Goal: Download file/media

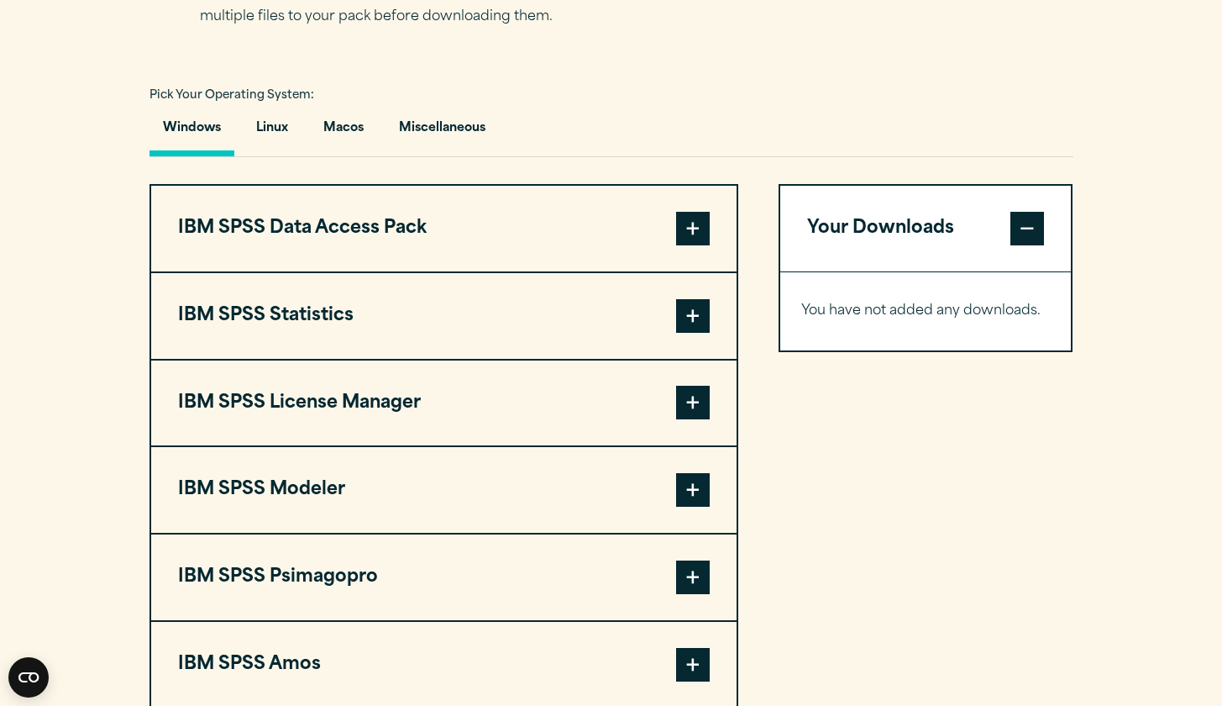
scroll to position [1211, 0]
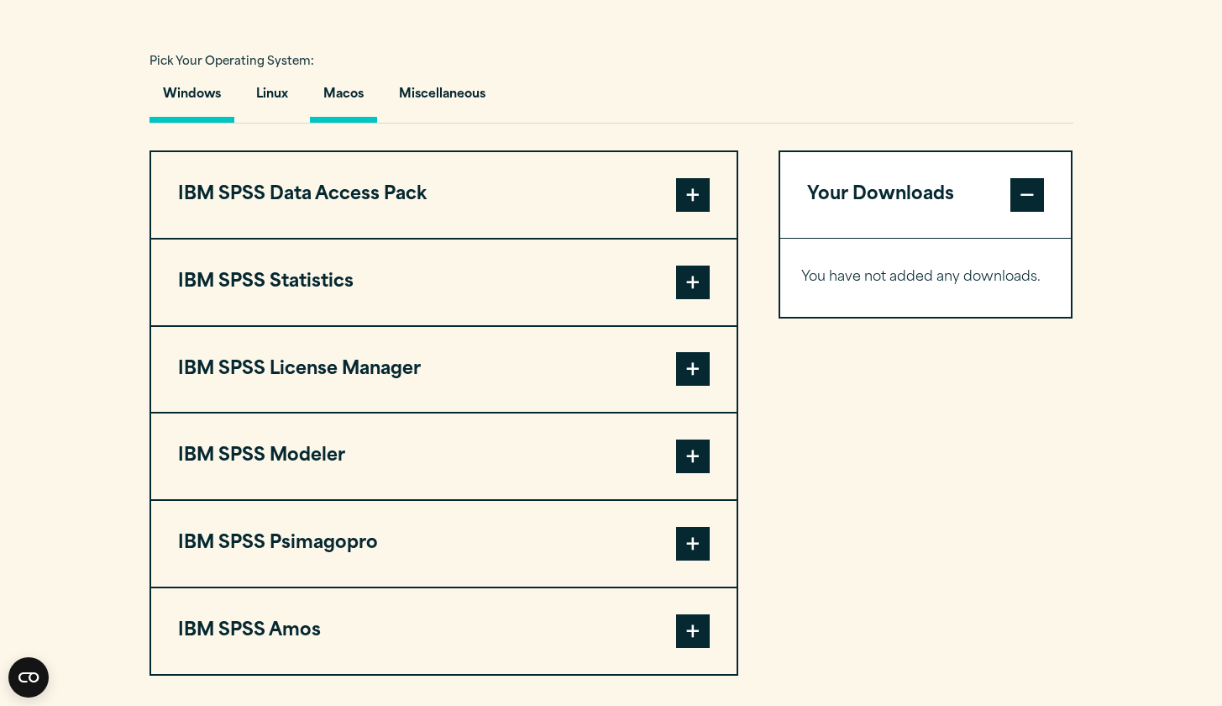
click at [356, 100] on button "Macos" at bounding box center [343, 99] width 67 height 48
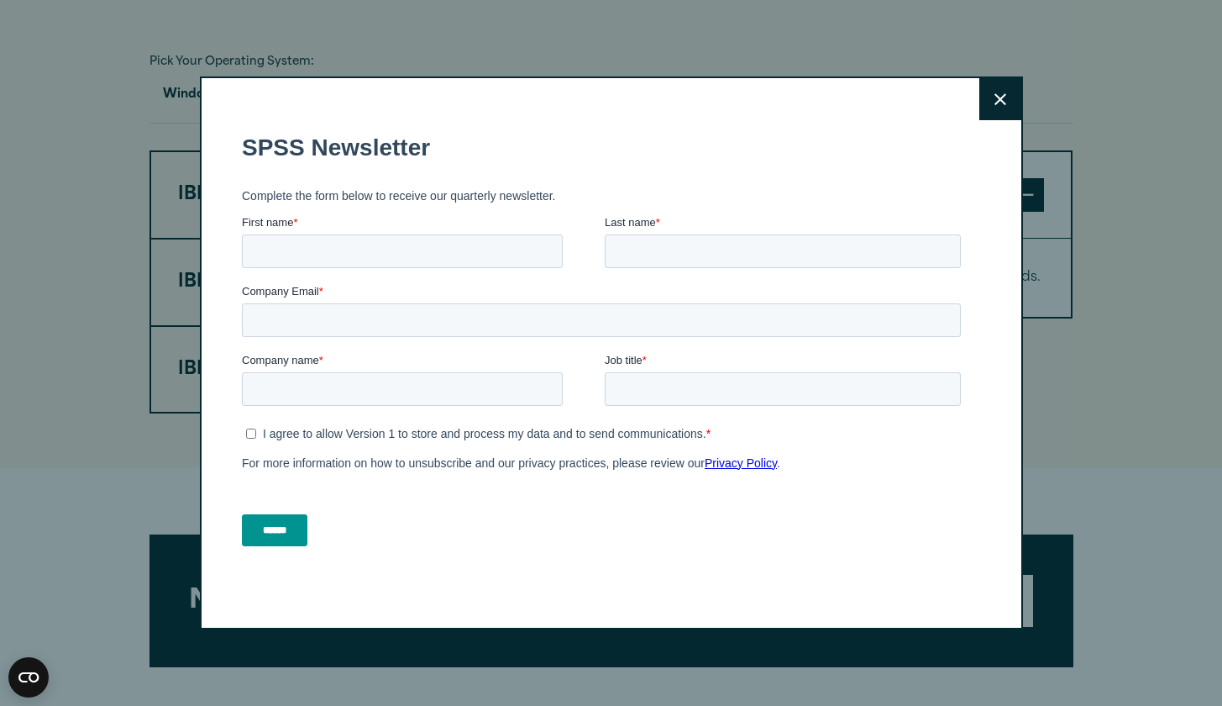
click at [997, 93] on icon at bounding box center [1001, 99] width 12 height 13
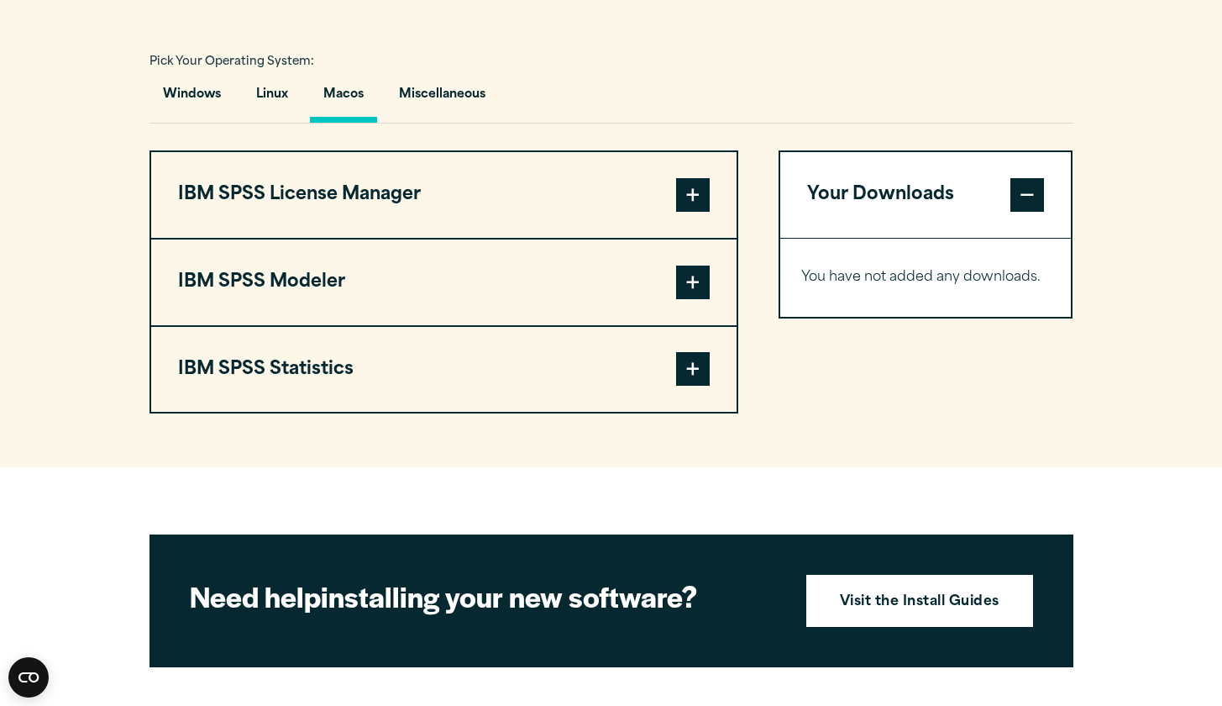
click at [696, 192] on span at bounding box center [693, 195] width 34 height 34
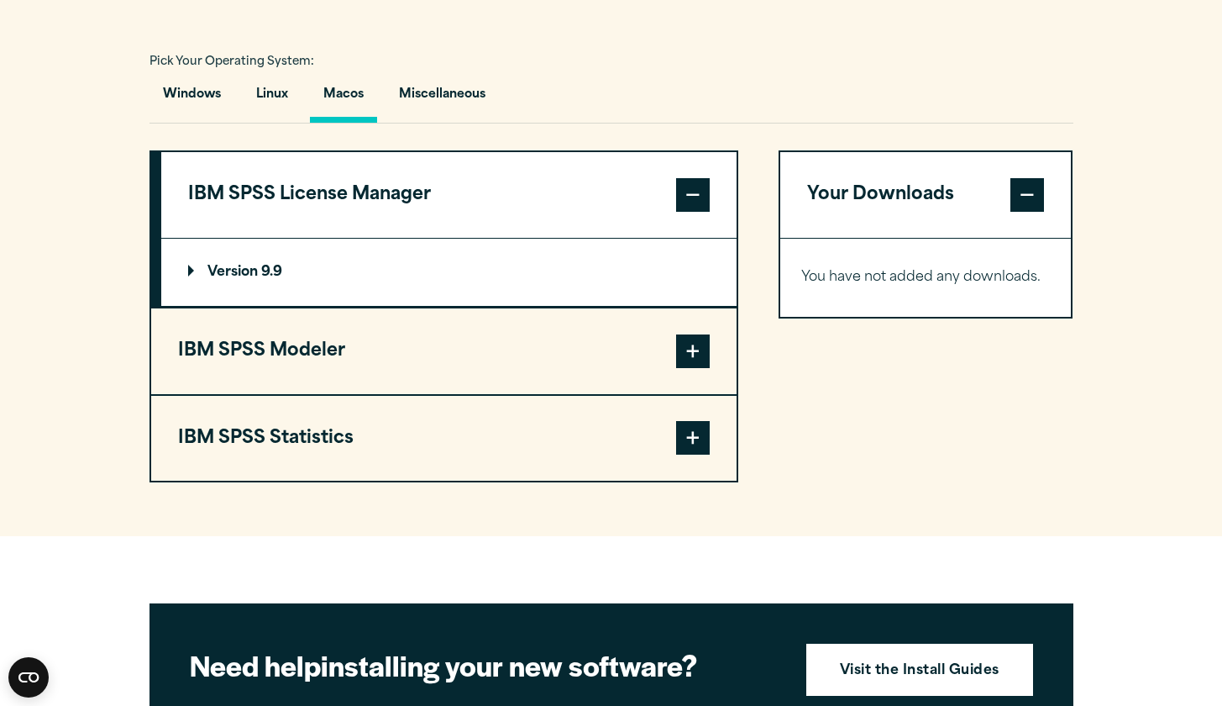
click at [696, 191] on span at bounding box center [693, 195] width 34 height 34
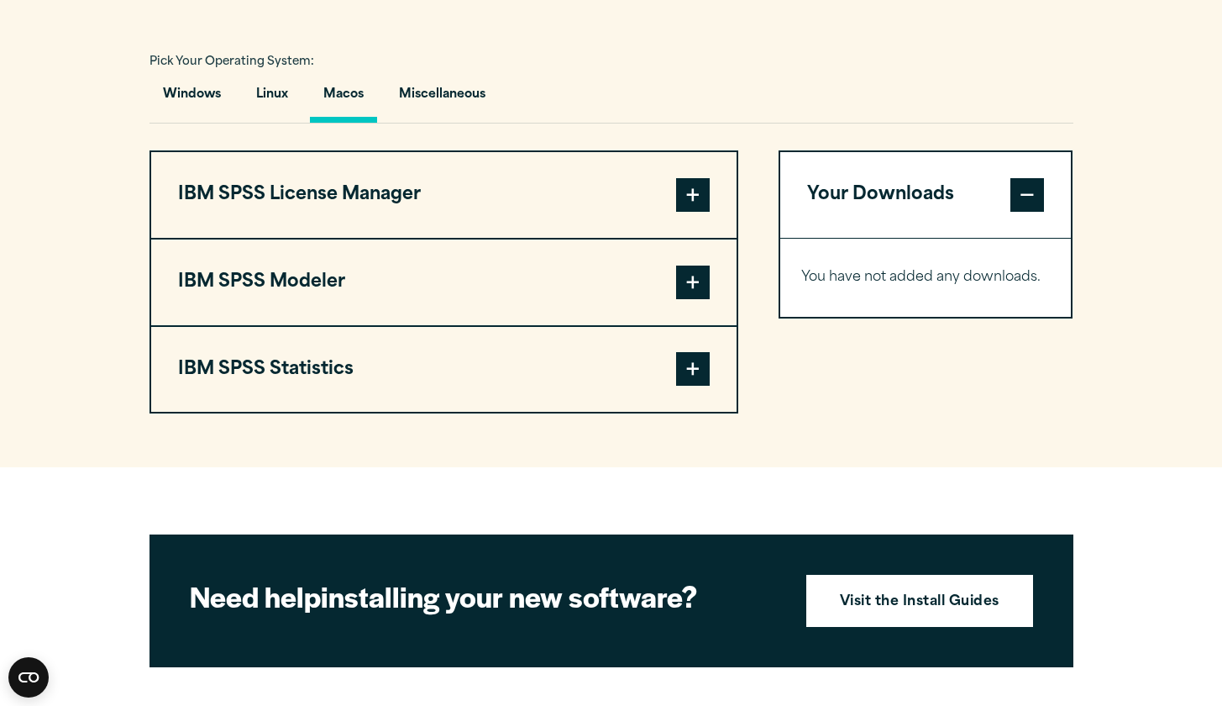
click at [697, 276] on span at bounding box center [693, 282] width 34 height 34
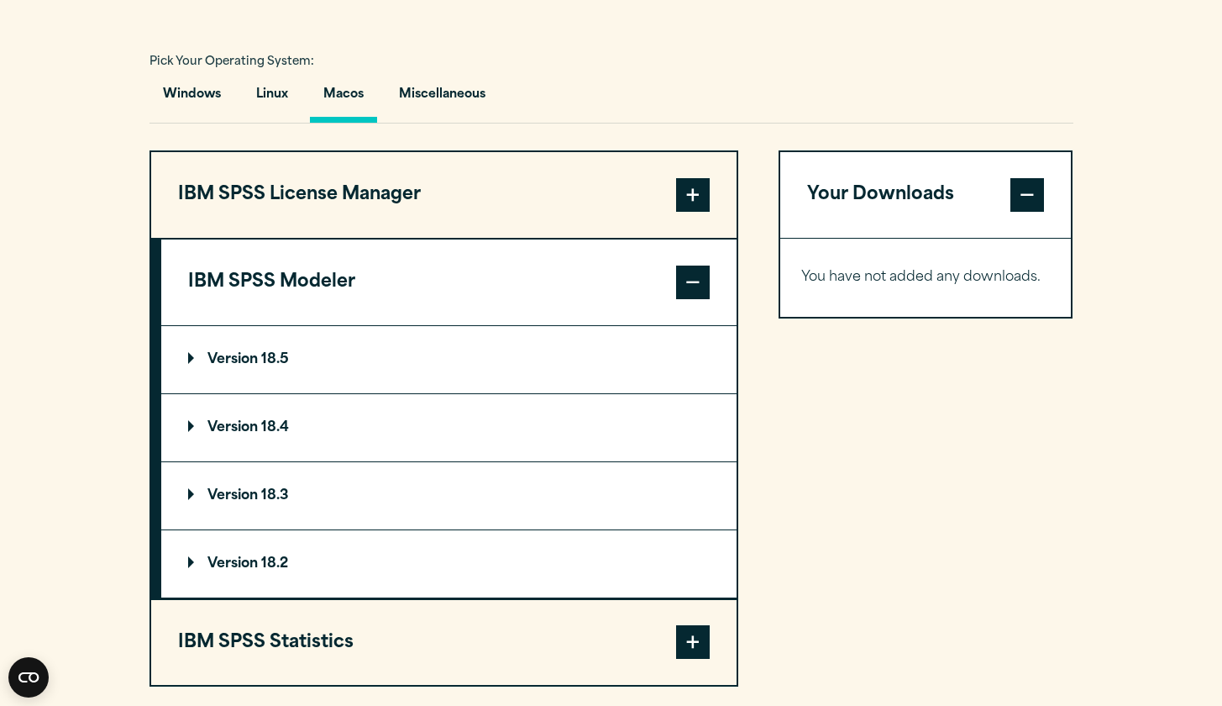
click at [697, 276] on span at bounding box center [693, 282] width 34 height 34
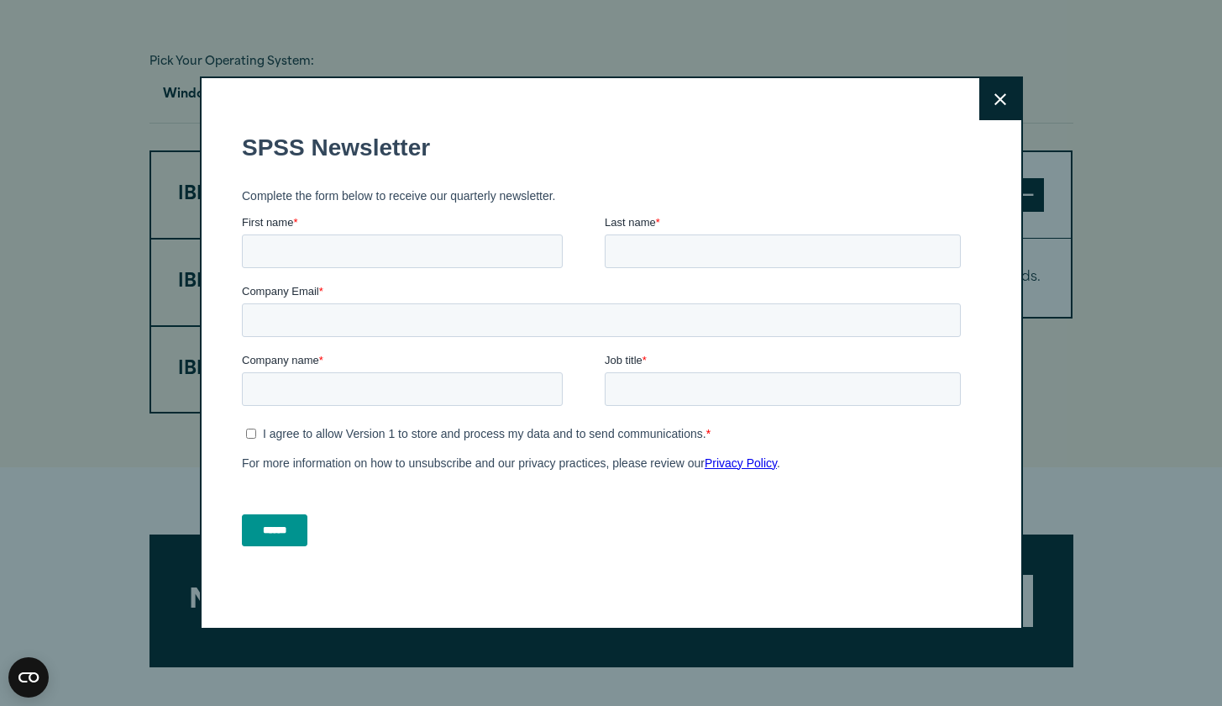
click at [1019, 89] on button "Close" at bounding box center [1001, 99] width 42 height 42
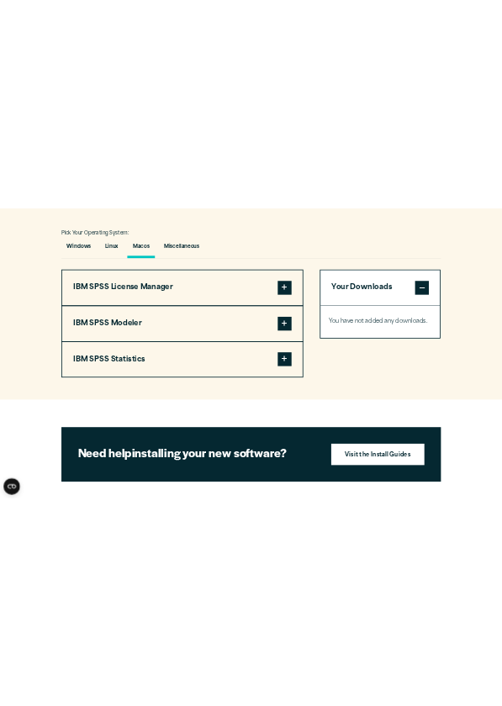
scroll to position [1245, 0]
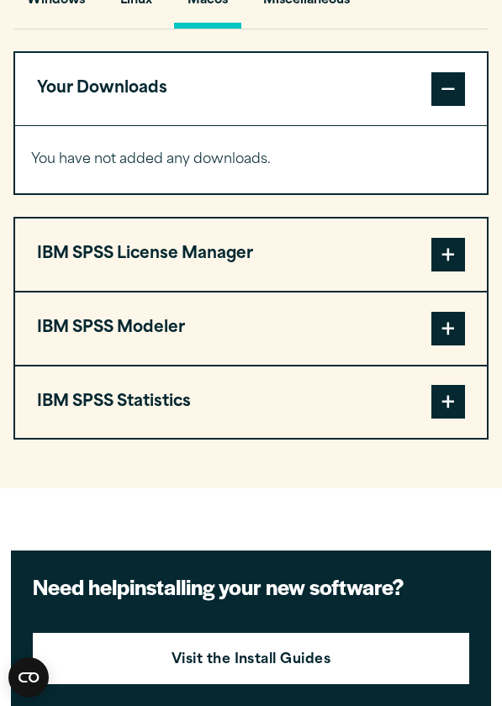
click at [448, 402] on span at bounding box center [448, 402] width 34 height 34
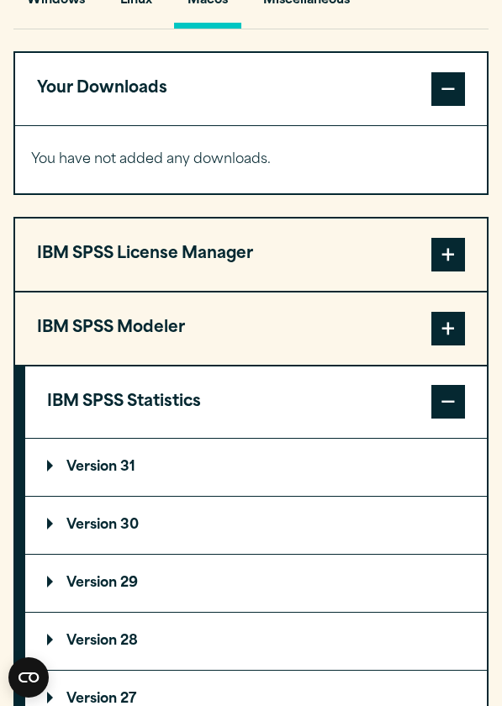
click at [289, 530] on summary "Version 30" at bounding box center [255, 525] width 461 height 57
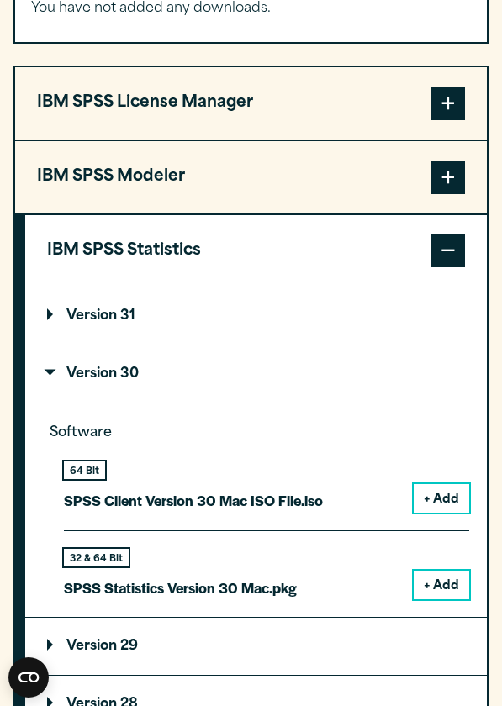
scroll to position [1402, 0]
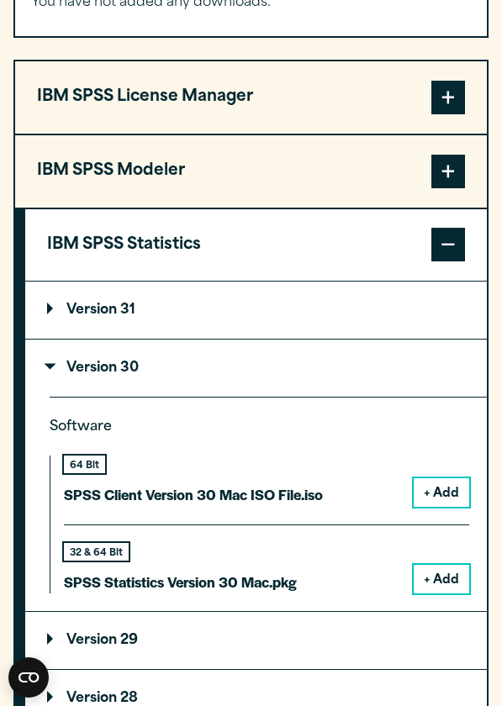
click at [438, 243] on span at bounding box center [448, 245] width 34 height 34
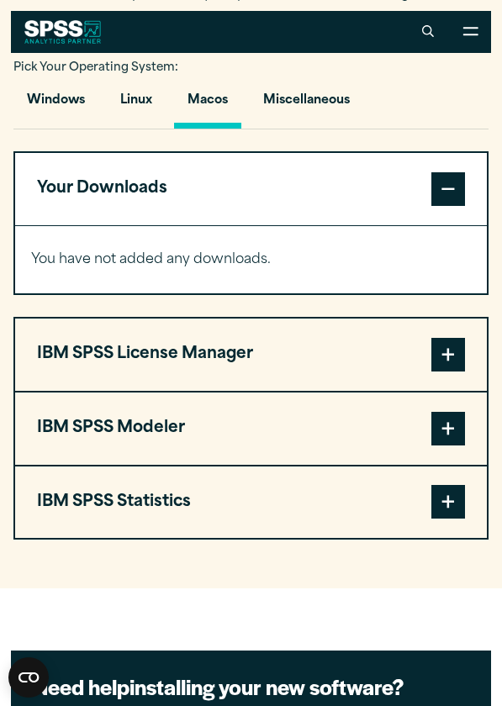
scroll to position [1137, 0]
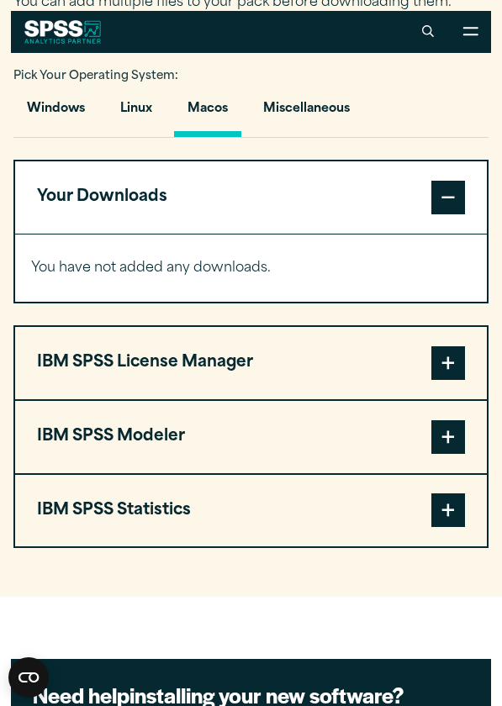
click at [434, 507] on span at bounding box center [448, 510] width 34 height 34
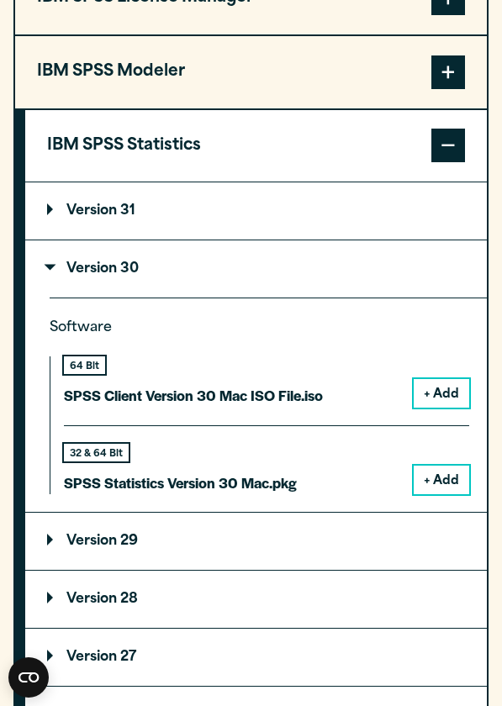
scroll to position [1513, 0]
